Goal: Task Accomplishment & Management: Manage account settings

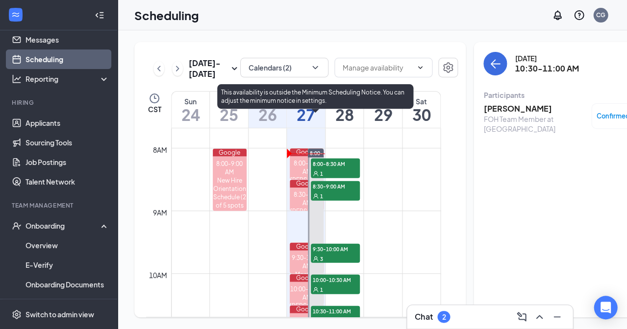
scroll to position [482, 0]
click at [319, 178] on div "1" at bounding box center [335, 174] width 49 height 10
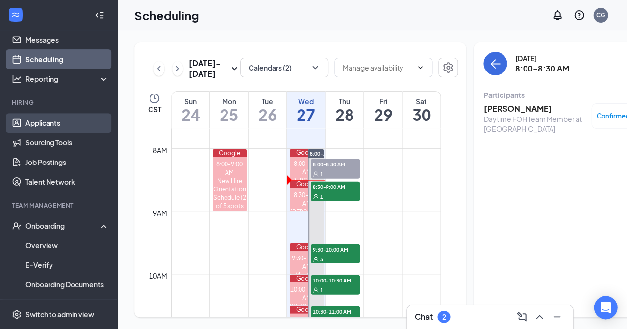
click at [51, 124] on link "Applicants" at bounding box center [67, 123] width 84 height 20
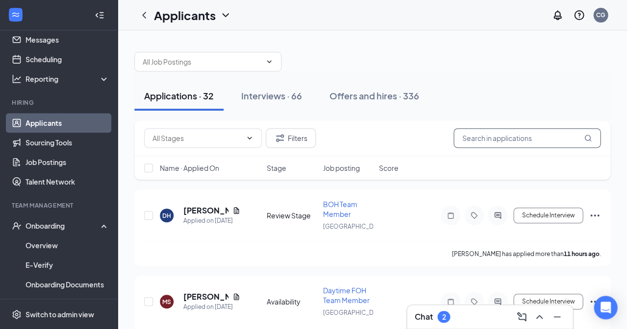
click at [489, 139] on input "text" at bounding box center [526, 138] width 147 height 20
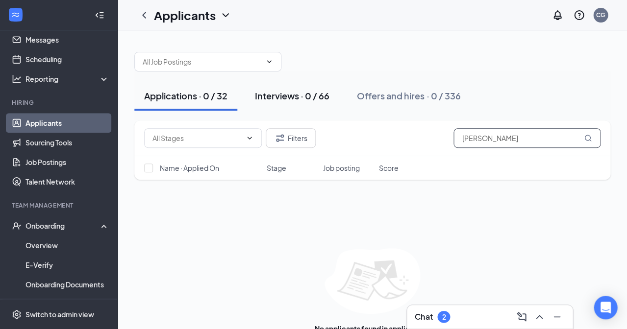
type input "[PERSON_NAME]"
click at [289, 93] on div "Interviews · 0 / 66" at bounding box center [292, 96] width 74 height 12
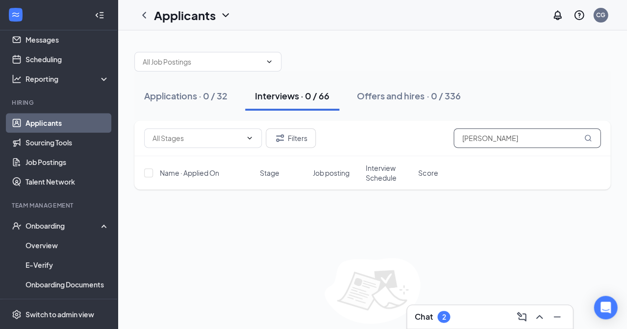
click at [492, 135] on input "[PERSON_NAME]" at bounding box center [526, 138] width 147 height 20
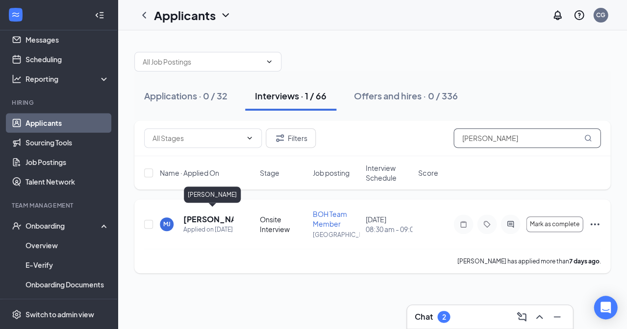
type input "[PERSON_NAME]"
click at [204, 215] on h5 "[PERSON_NAME]" at bounding box center [208, 219] width 50 height 11
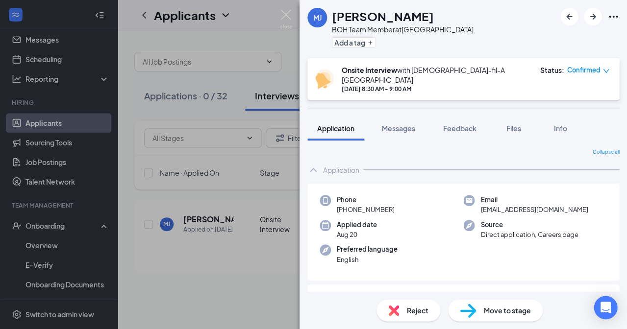
click at [425, 315] on span "Reject" at bounding box center [418, 310] width 22 height 11
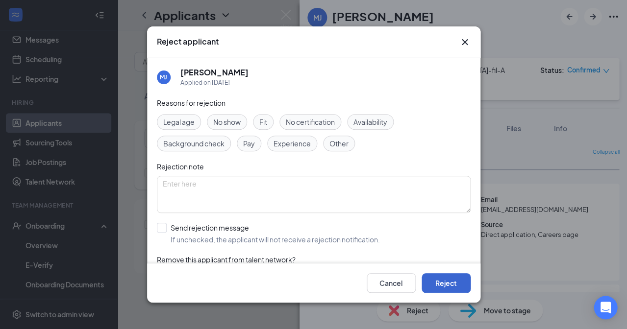
click at [440, 283] on button "Reject" at bounding box center [445, 283] width 49 height 20
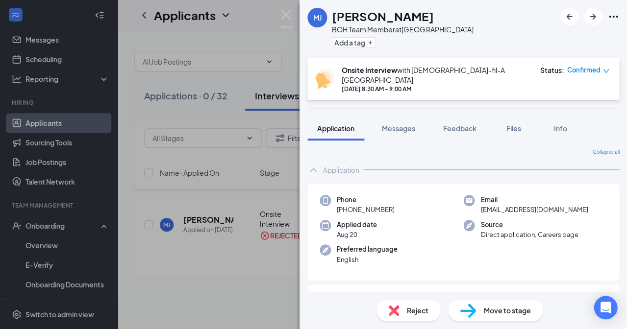
click at [267, 205] on div "[PERSON_NAME] BOH Team Member at [GEOGRAPHIC_DATA] Add a tag Onsite Interview w…" at bounding box center [313, 164] width 627 height 329
click at [286, 23] on img at bounding box center [286, 19] width 12 height 19
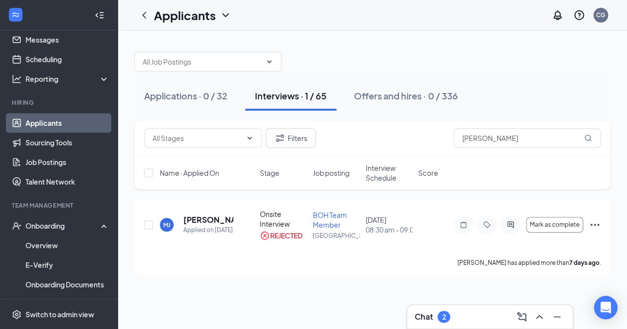
click at [299, 102] on button "Interviews · 1 / 65" at bounding box center [290, 95] width 91 height 29
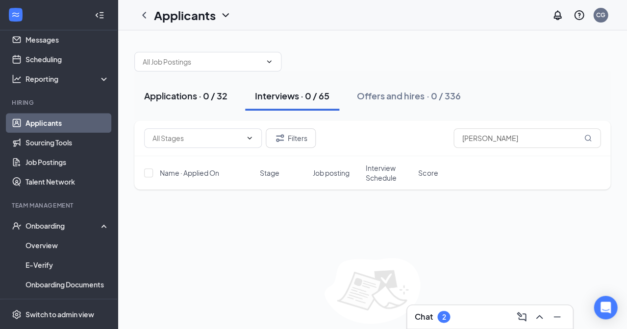
click at [214, 98] on div "Applications · 0 / 32" at bounding box center [185, 96] width 83 height 12
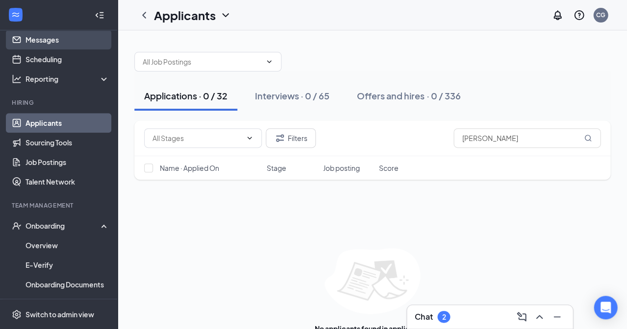
click at [33, 38] on link "Messages" at bounding box center [67, 40] width 84 height 20
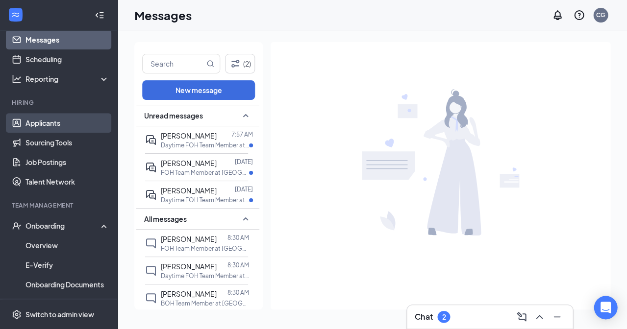
click at [56, 124] on link "Applicants" at bounding box center [67, 123] width 84 height 20
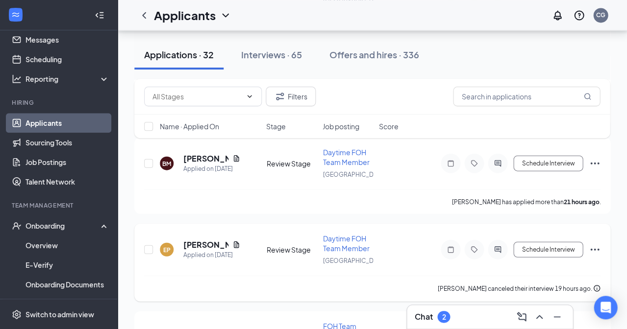
scroll to position [399, 0]
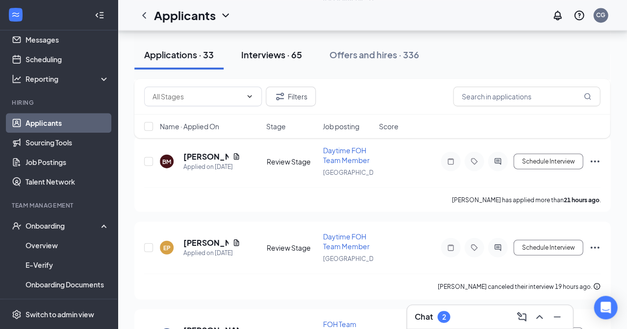
click at [265, 52] on div "Interviews · 65" at bounding box center [271, 55] width 61 height 12
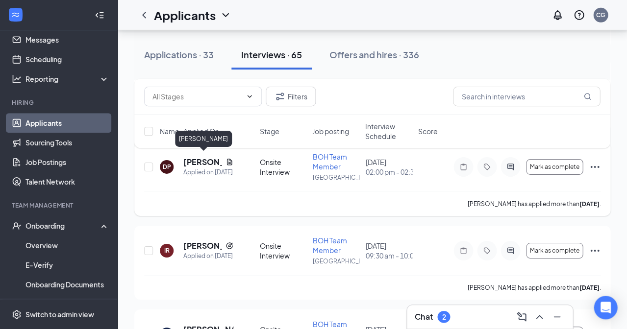
scroll to position [647, 0]
